Goal: Task Accomplishment & Management: Use online tool/utility

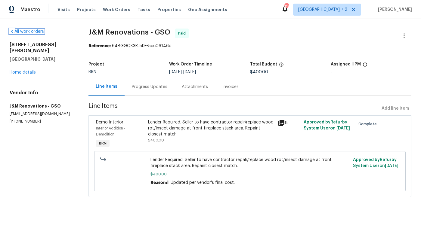
click at [35, 30] on link "All work orders" at bounding box center [27, 31] width 34 height 4
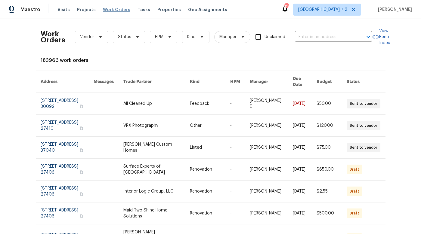
click at [118, 11] on span "Work Orders" at bounding box center [116, 10] width 27 height 6
click at [347, 12] on span "Nashville + 2" at bounding box center [322, 10] width 49 height 6
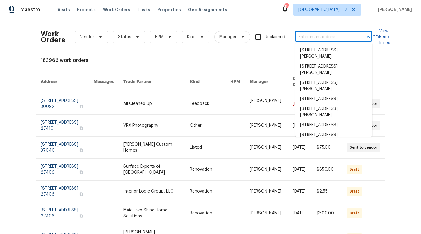
click at [322, 36] on input "text" at bounding box center [325, 36] width 60 height 9
click at [116, 11] on span "Work Orders" at bounding box center [116, 10] width 27 height 6
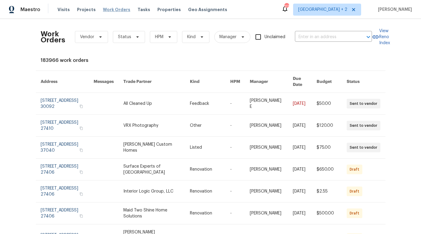
click at [116, 11] on span "Work Orders" at bounding box center [116, 10] width 27 height 6
click at [342, 13] on span "Nashville + 2" at bounding box center [327, 10] width 68 height 12
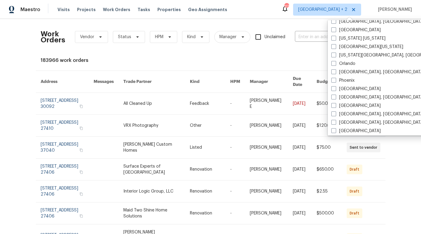
scroll to position [310, 0]
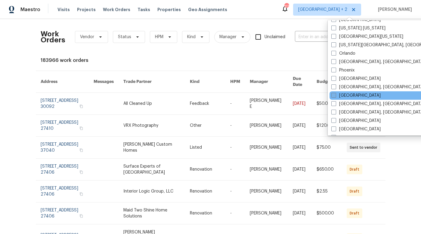
click at [335, 94] on span at bounding box center [333, 95] width 5 height 5
click at [335, 94] on input "Raleigh" at bounding box center [333, 95] width 4 height 4
checkbox input "true"
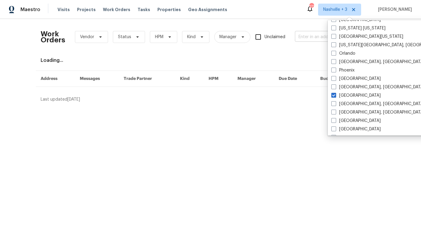
click at [311, 36] on input "text" at bounding box center [325, 36] width 60 height 9
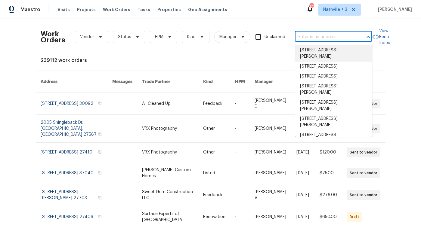
paste input "1312 Rainwood Ln, Raleigh, NC 27615"
type input "1312 Rainwood Ln, Raleigh, NC 27615"
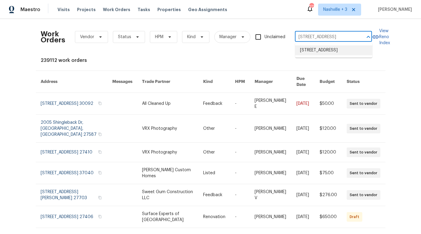
click at [317, 52] on li "1312 Rainwood Ln, Raleigh, NC 27615" at bounding box center [333, 50] width 77 height 10
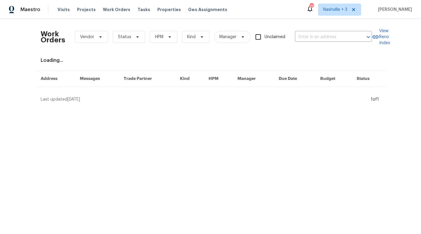
type input "1312 Rainwood Ln, Raleigh, NC 27615"
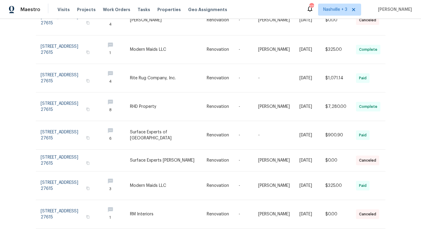
scroll to position [146, 0]
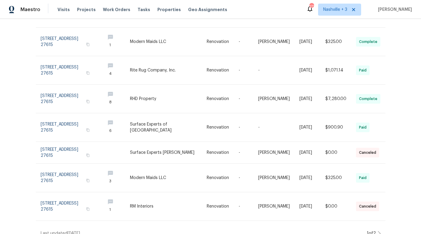
click at [378, 231] on icon at bounding box center [378, 233] width 3 height 5
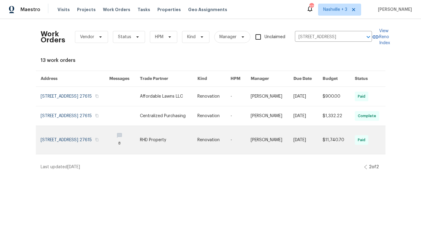
click at [172, 154] on link at bounding box center [168, 140] width 57 height 28
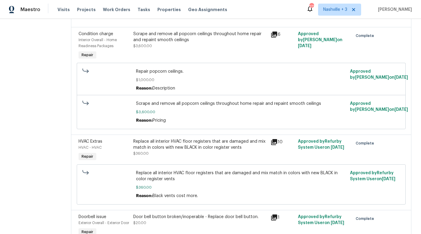
scroll to position [412, 0]
click at [277, 146] on icon at bounding box center [274, 143] width 6 height 6
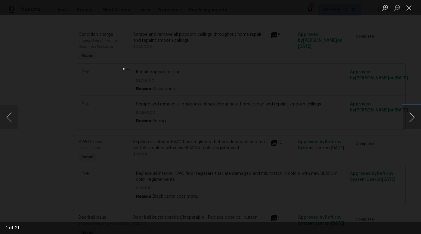
click at [408, 120] on button "Next image" at bounding box center [412, 117] width 18 height 24
click at [408, 121] on button "Next image" at bounding box center [412, 117] width 18 height 24
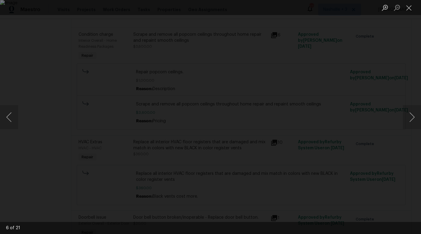
click at [390, 131] on div "Lightbox" at bounding box center [210, 117] width 421 height 234
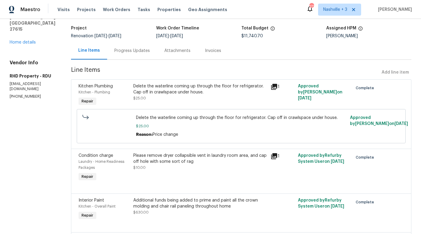
scroll to position [0, 0]
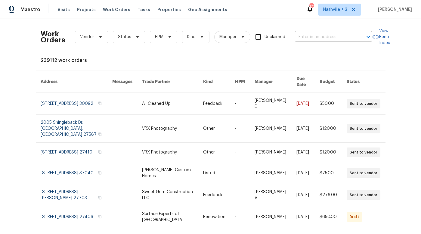
click at [319, 38] on input "text" at bounding box center [325, 36] width 60 height 9
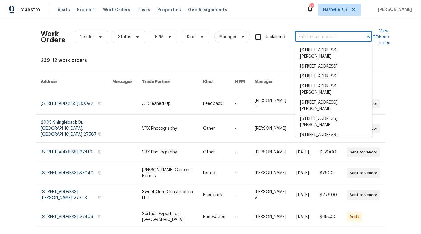
paste input "1312 Rainwood Ln, Raleigh, NC 27615"
type input "1312 Rainwood Ln, Raleigh, NC 27615"
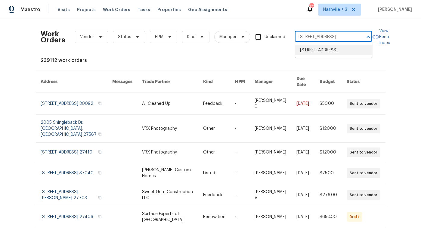
click at [312, 47] on li "1312 Rainwood Ln, Raleigh, NC 27615" at bounding box center [333, 50] width 77 height 10
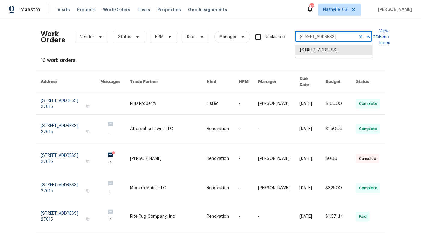
click at [325, 34] on input "1312 Rainwood Ln, Raleigh, NC 27615" at bounding box center [325, 36] width 60 height 9
click at [325, 55] on li "1312 Rainwood Ln, Raleigh, NC 27615" at bounding box center [333, 50] width 77 height 10
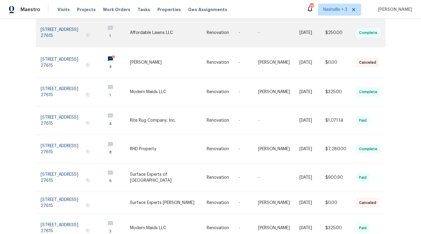
scroll to position [103, 0]
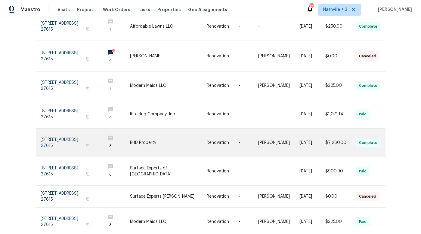
click at [189, 137] on link at bounding box center [168, 143] width 77 height 28
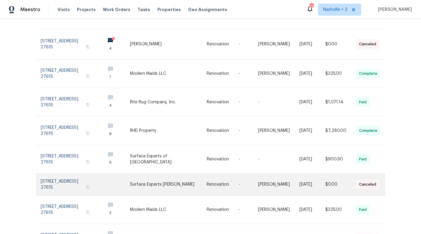
scroll to position [116, 0]
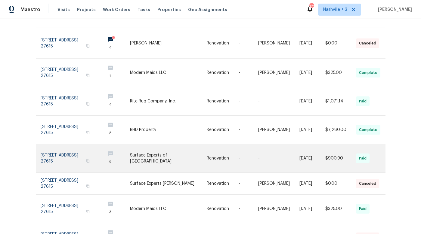
click at [175, 144] on link at bounding box center [168, 158] width 77 height 28
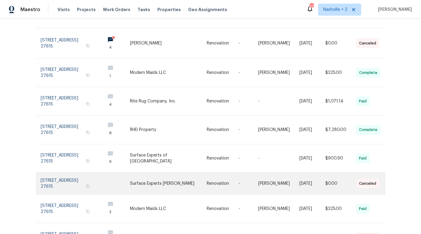
scroll to position [146, 0]
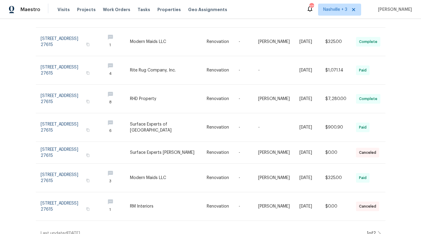
click at [379, 231] on icon at bounding box center [378, 233] width 3 height 5
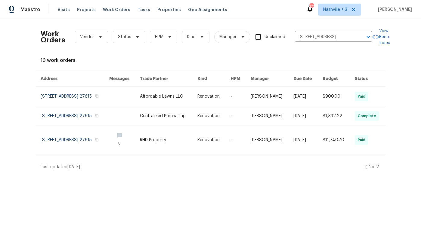
scroll to position [0, 0]
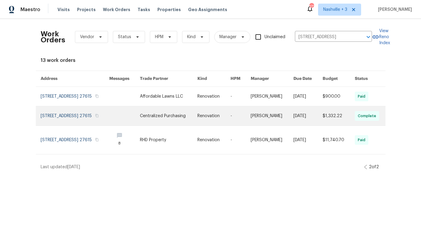
click at [188, 121] on link at bounding box center [168, 115] width 57 height 19
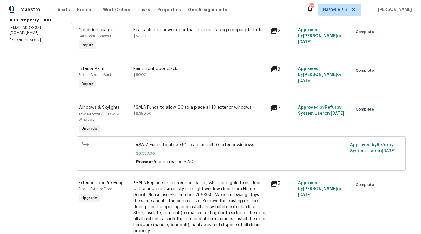
scroll to position [103, 0]
